Goal: Entertainment & Leisure: Consume media (video, audio)

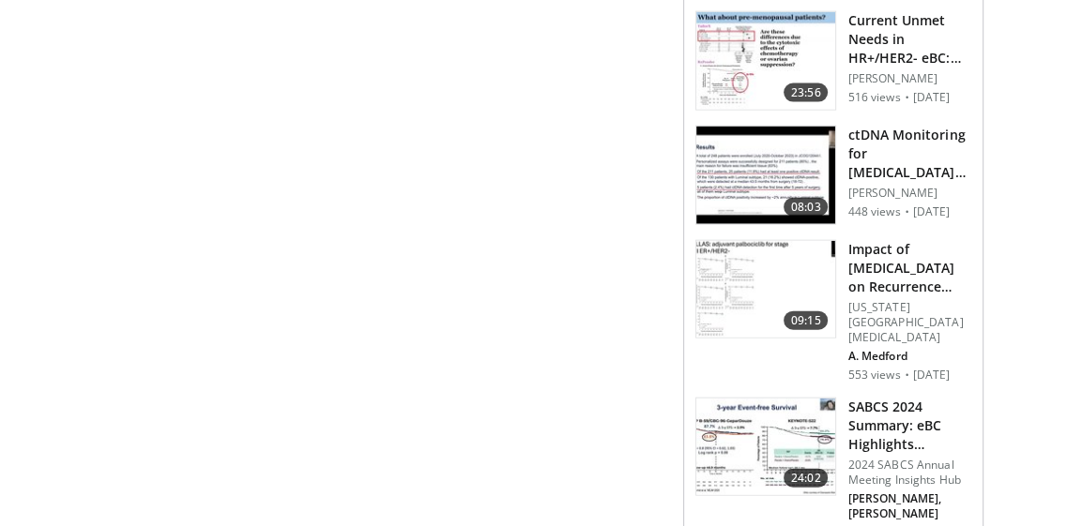
scroll to position [3104, 0]
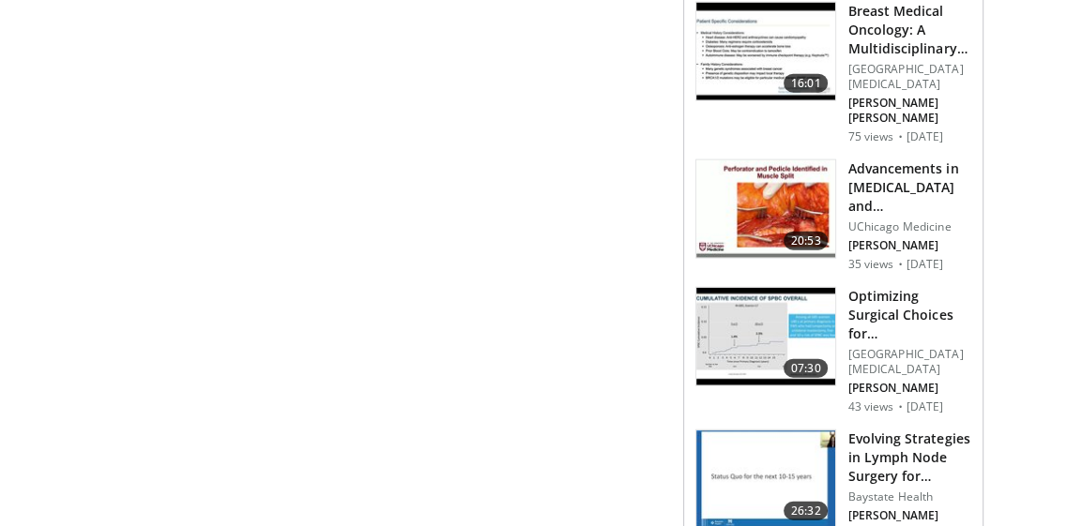
scroll to position [3359, 0]
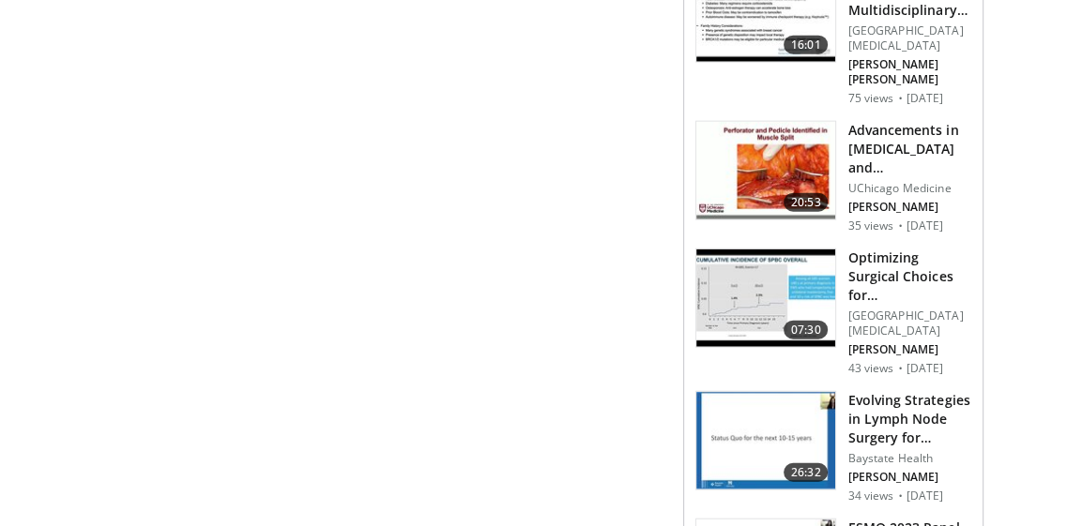
click at [917, 412] on h3 "Evolving Strategies in Lymph Node Surgery for Breast Cancer" at bounding box center [909, 419] width 124 height 56
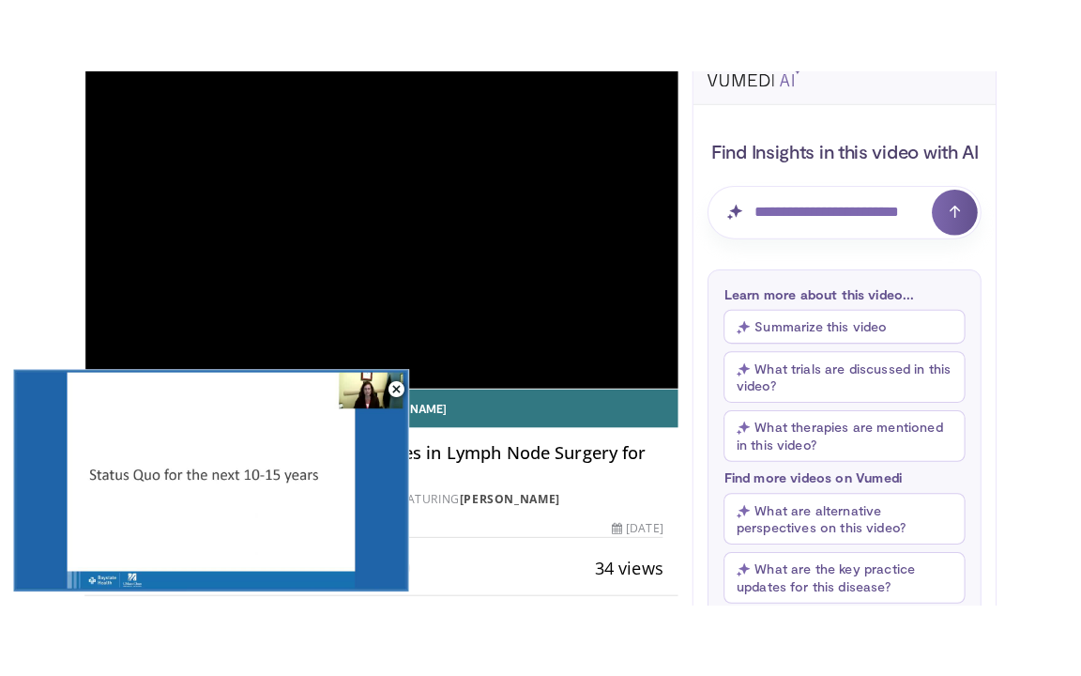
scroll to position [56, 0]
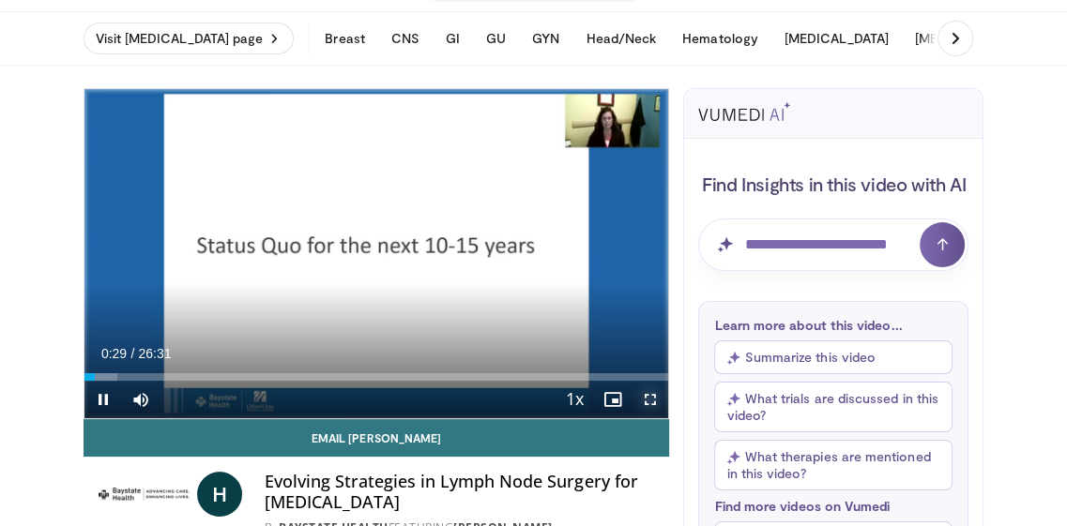
click at [655, 400] on span "Video Player" at bounding box center [650, 400] width 38 height 38
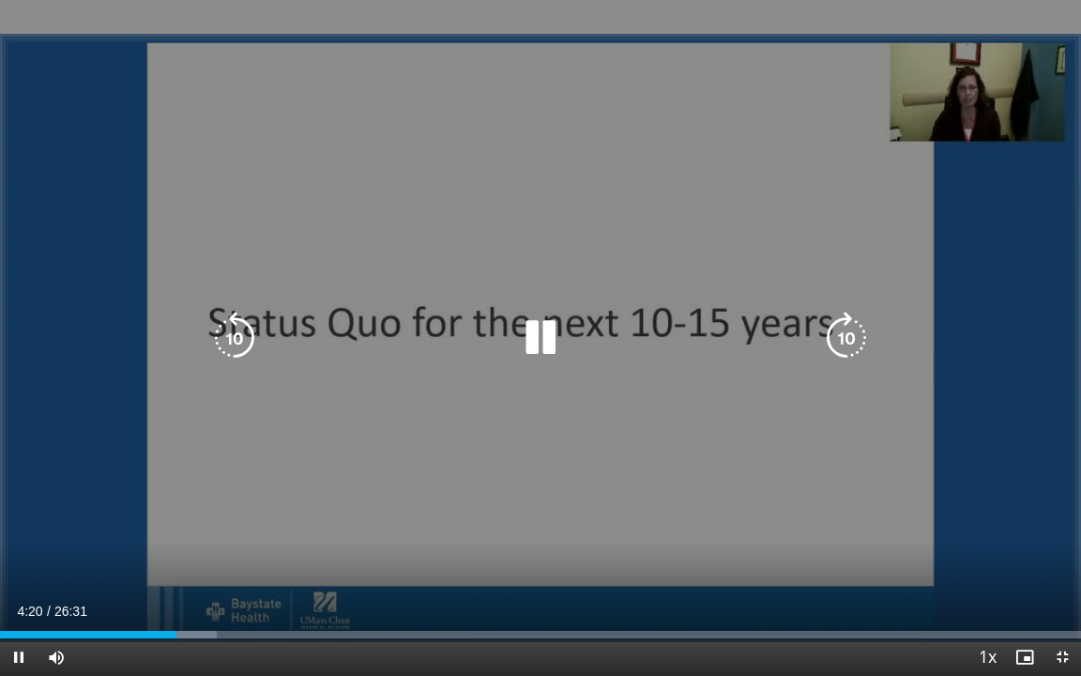
click at [971, 526] on div "10 seconds Tap to unmute" at bounding box center [540, 338] width 1081 height 676
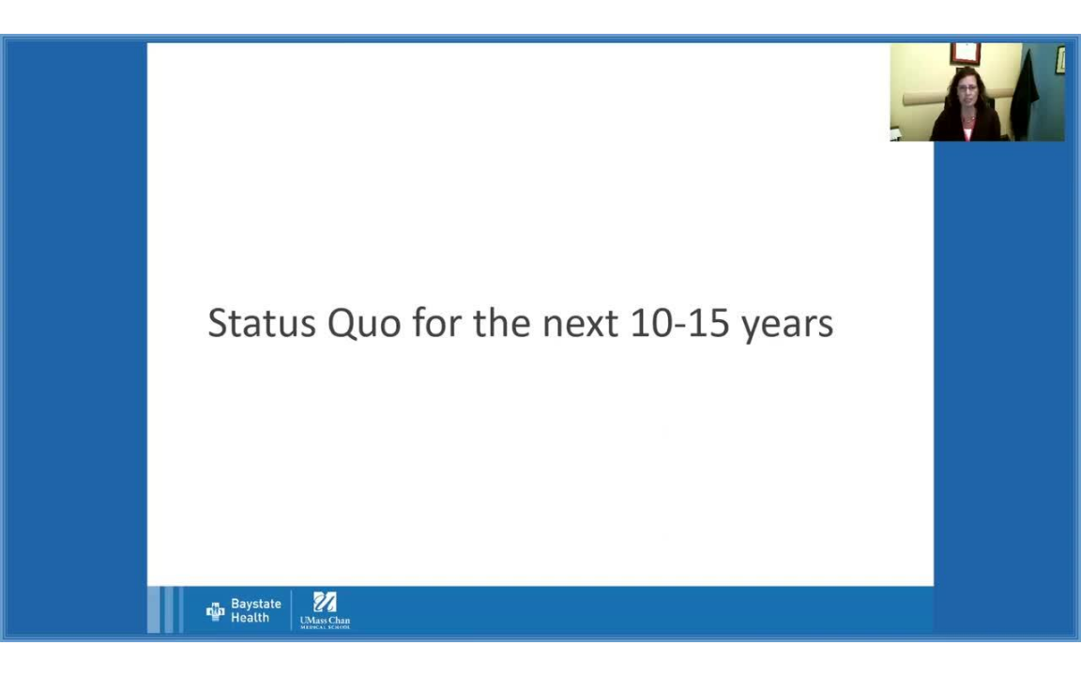
click at [971, 526] on div "10 seconds Tap to unmute" at bounding box center [540, 338] width 1081 height 676
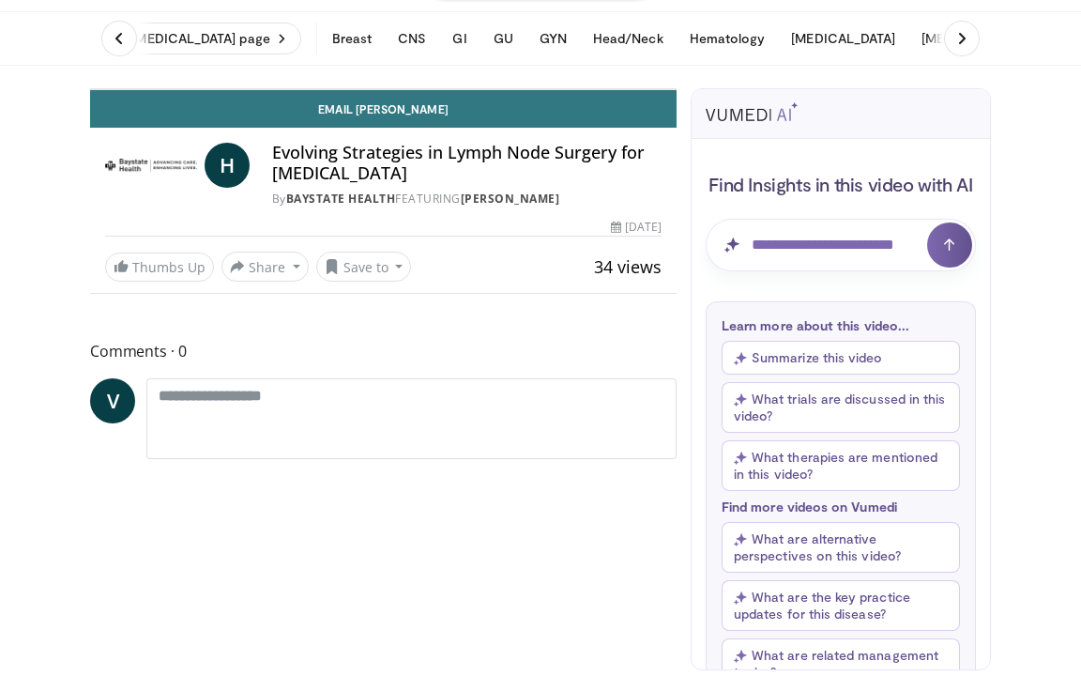
drag, startPoint x: 0, startPoint y: 0, endPoint x: 49, endPoint y: 76, distance: 90.3
click at [91, 89] on div "10 seconds Tap to unmute" at bounding box center [383, 89] width 585 height 0
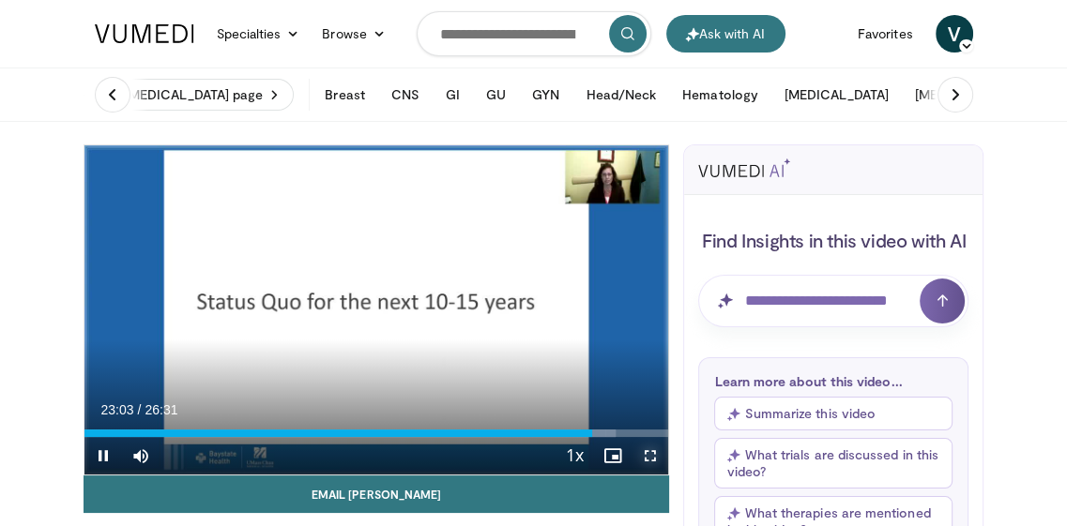
click at [648, 458] on span "Video Player" at bounding box center [650, 456] width 38 height 38
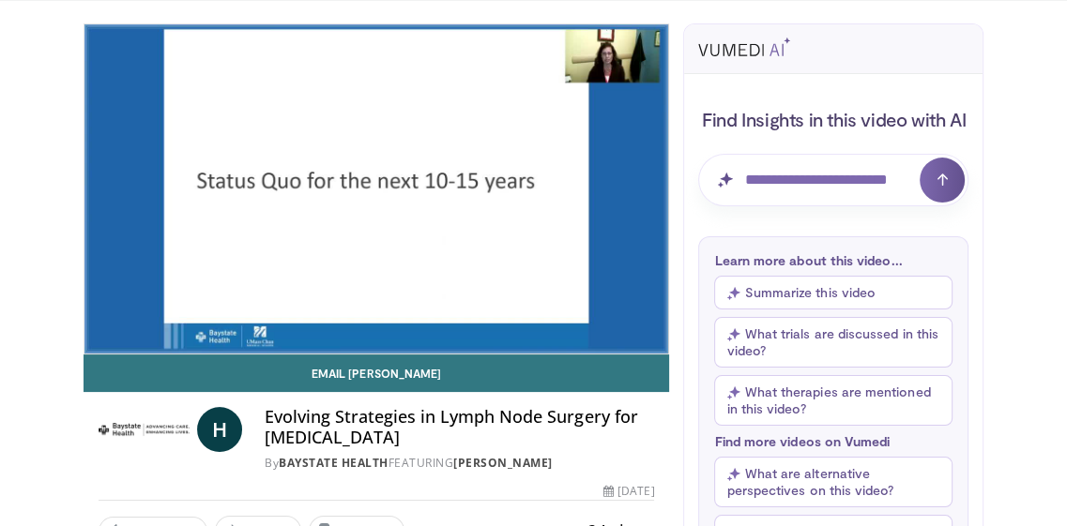
scroll to position [56, 0]
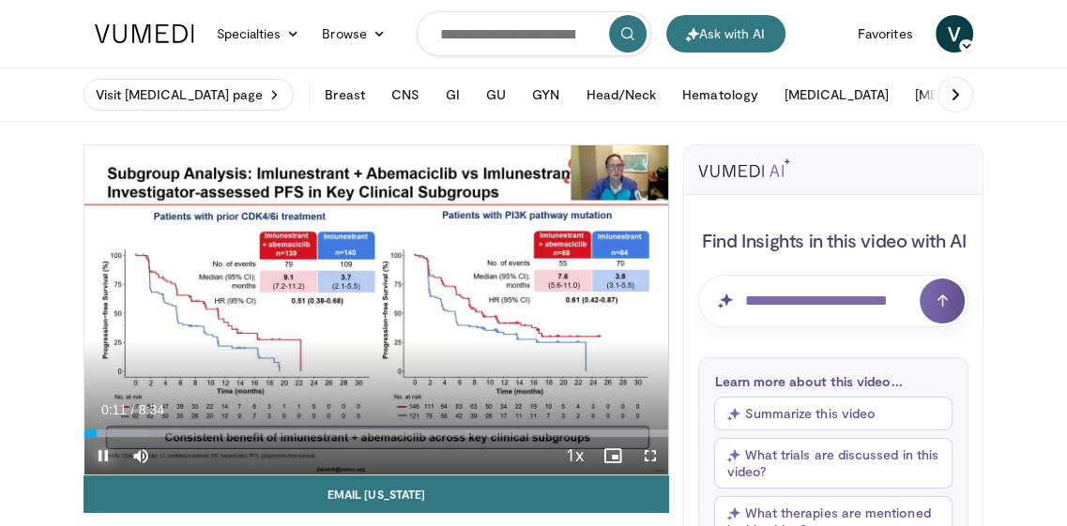
click at [105, 453] on span "Video Player" at bounding box center [103, 456] width 38 height 38
